Goal: Transaction & Acquisition: Purchase product/service

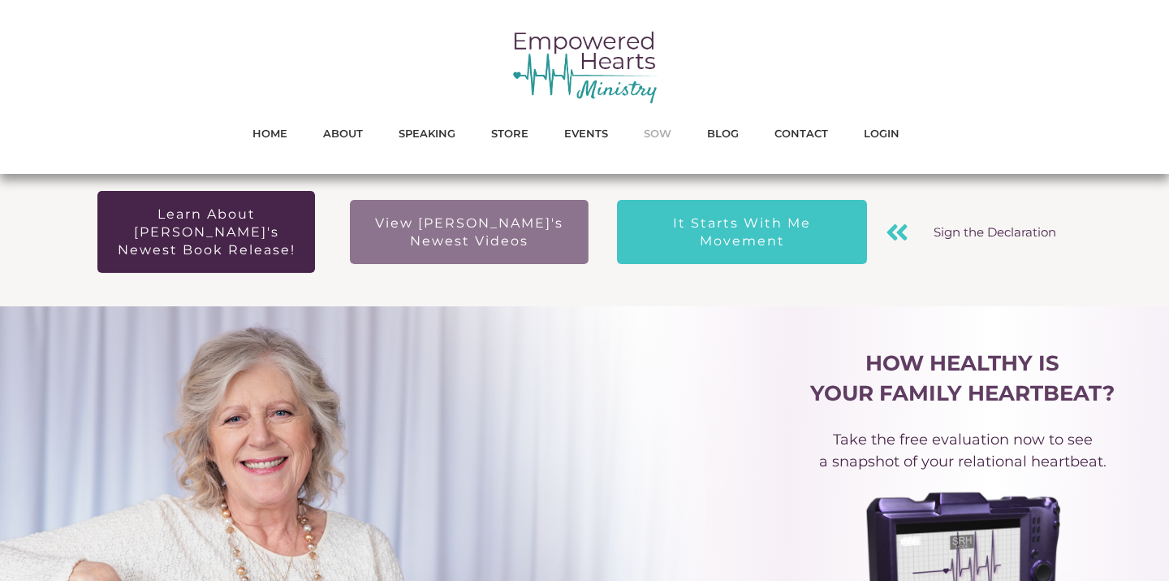
click at [658, 132] on span "SOW" at bounding box center [658, 133] width 28 height 21
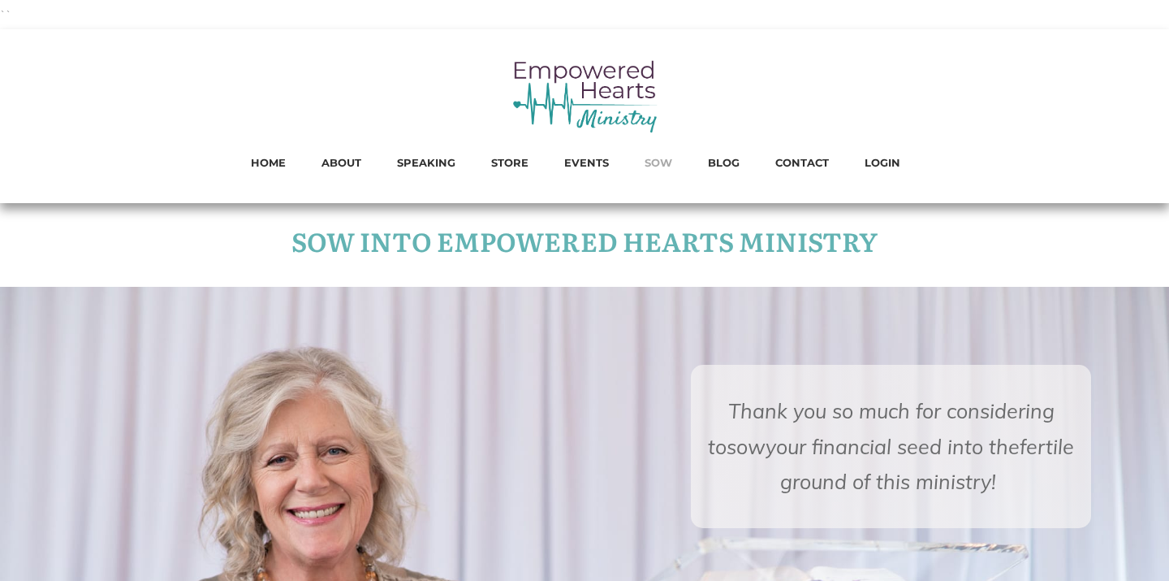
click at [667, 159] on span "SOW" at bounding box center [659, 162] width 28 height 21
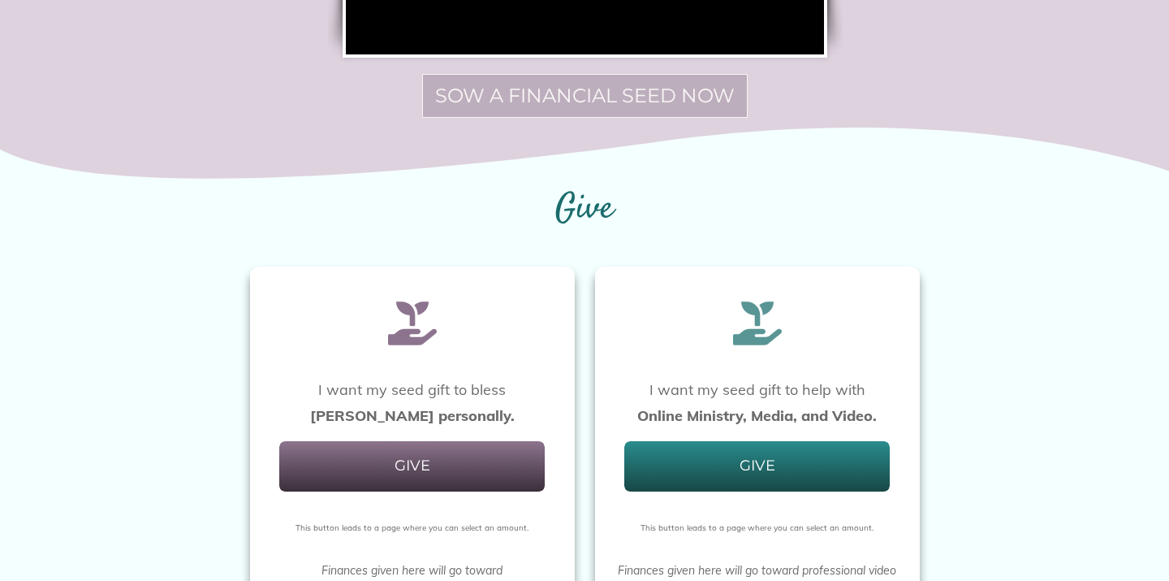
scroll to position [1122, 0]
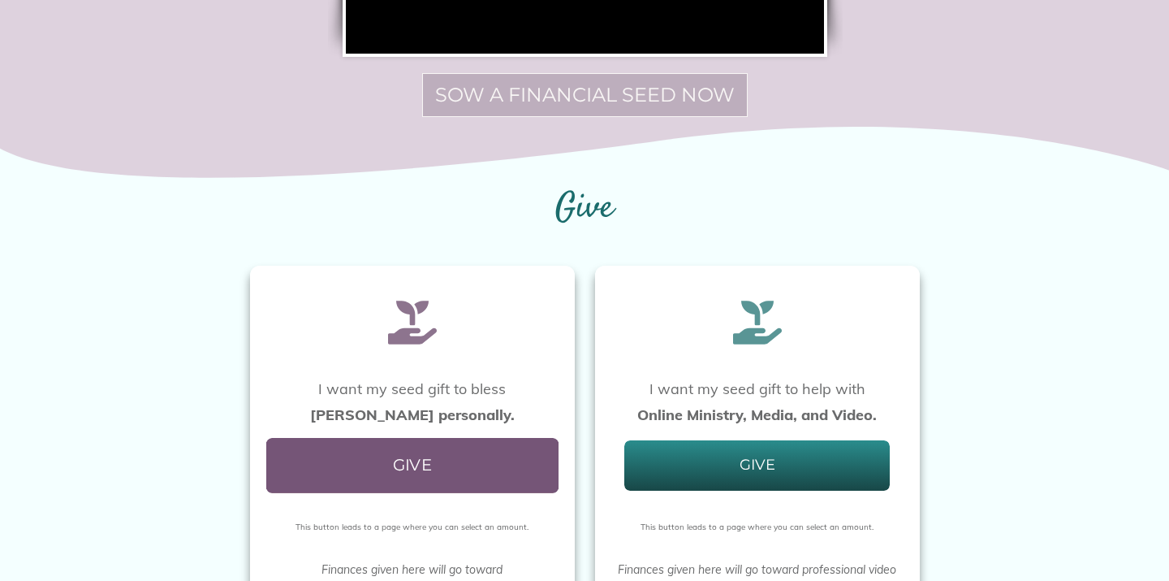
click at [444, 466] on span "GIVE" at bounding box center [411, 464] width 265 height 19
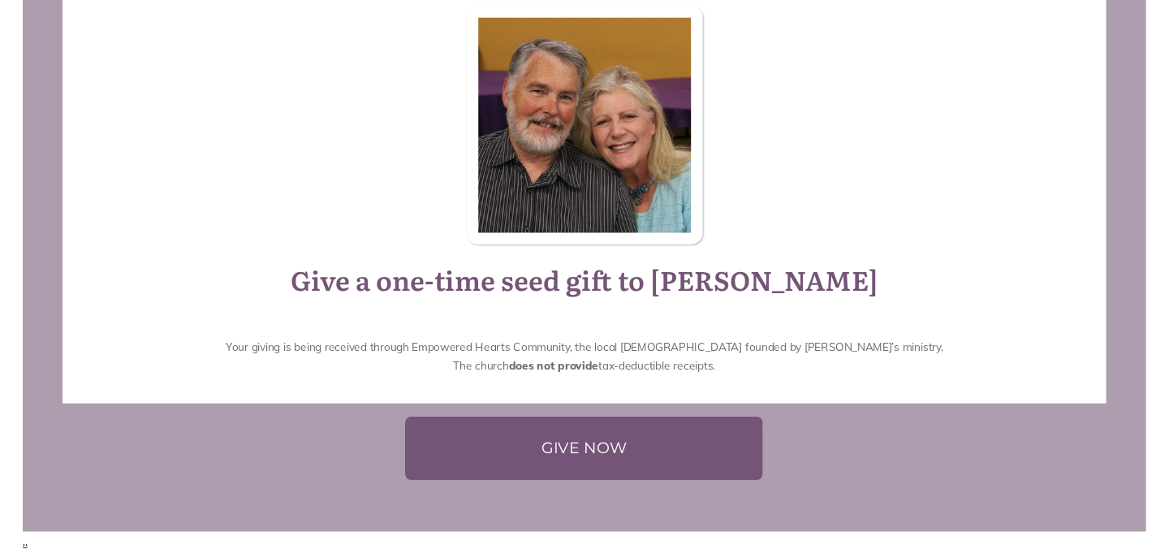
scroll to position [241, 0]
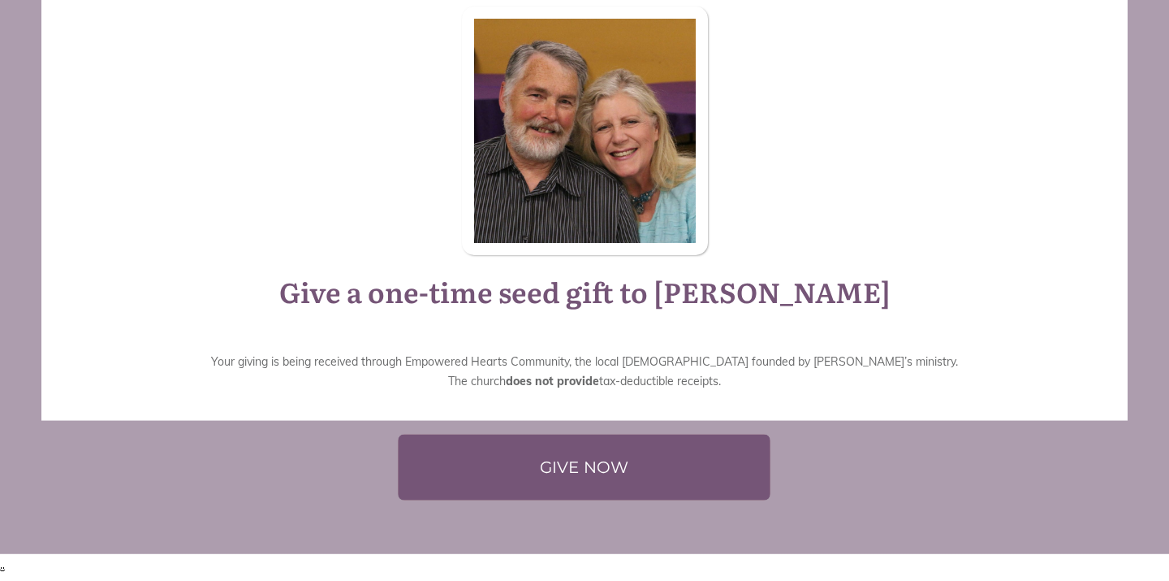
click at [554, 473] on span "GIVE NOW" at bounding box center [584, 467] width 319 height 34
